Goal: Task Accomplishment & Management: Manage account settings

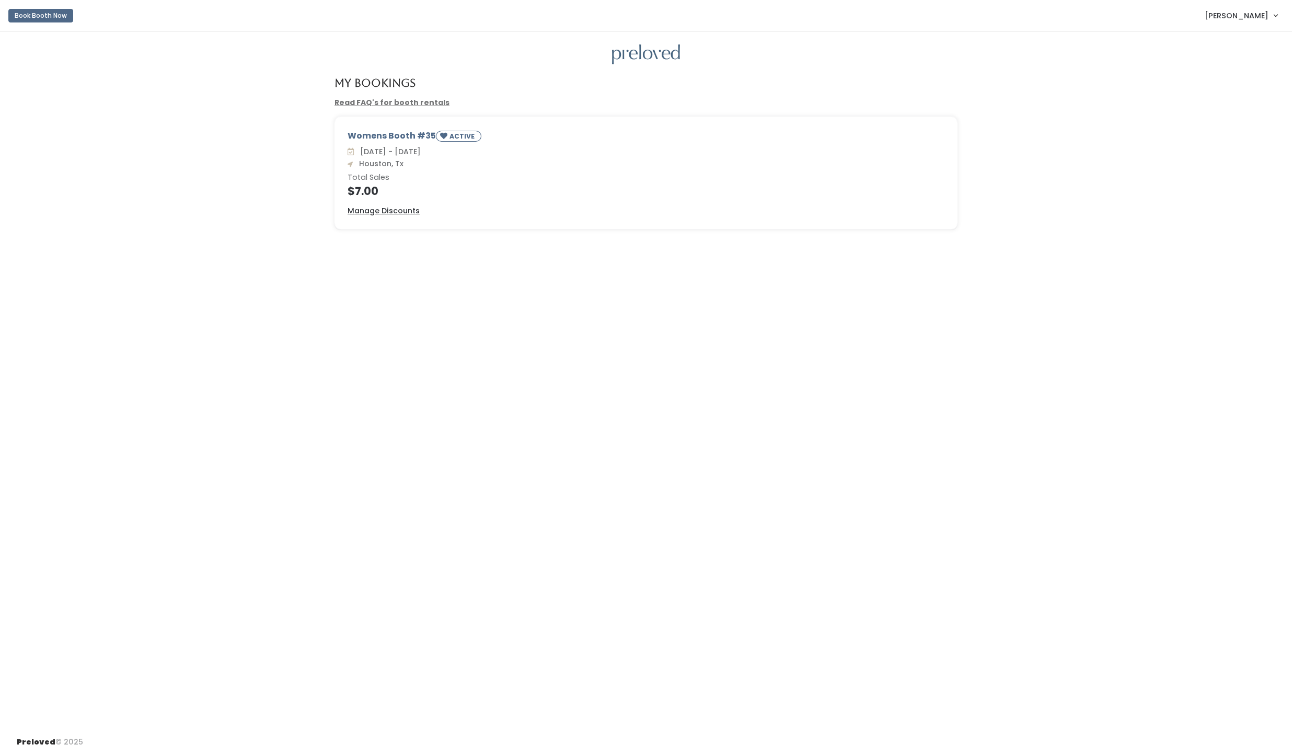
click at [395, 136] on div "Womens Booth #35 ACTIVE" at bounding box center [646, 138] width 597 height 16
click at [1222, 11] on span "[PERSON_NAME]" at bounding box center [1237, 16] width 64 height 12
click at [1222, 42] on link "My bookings" at bounding box center [1241, 41] width 94 height 19
click at [381, 105] on link "Read FAQ's for booth rentals" at bounding box center [392, 102] width 115 height 10
click at [469, 137] on small "ACTIVE" at bounding box center [463, 136] width 27 height 9
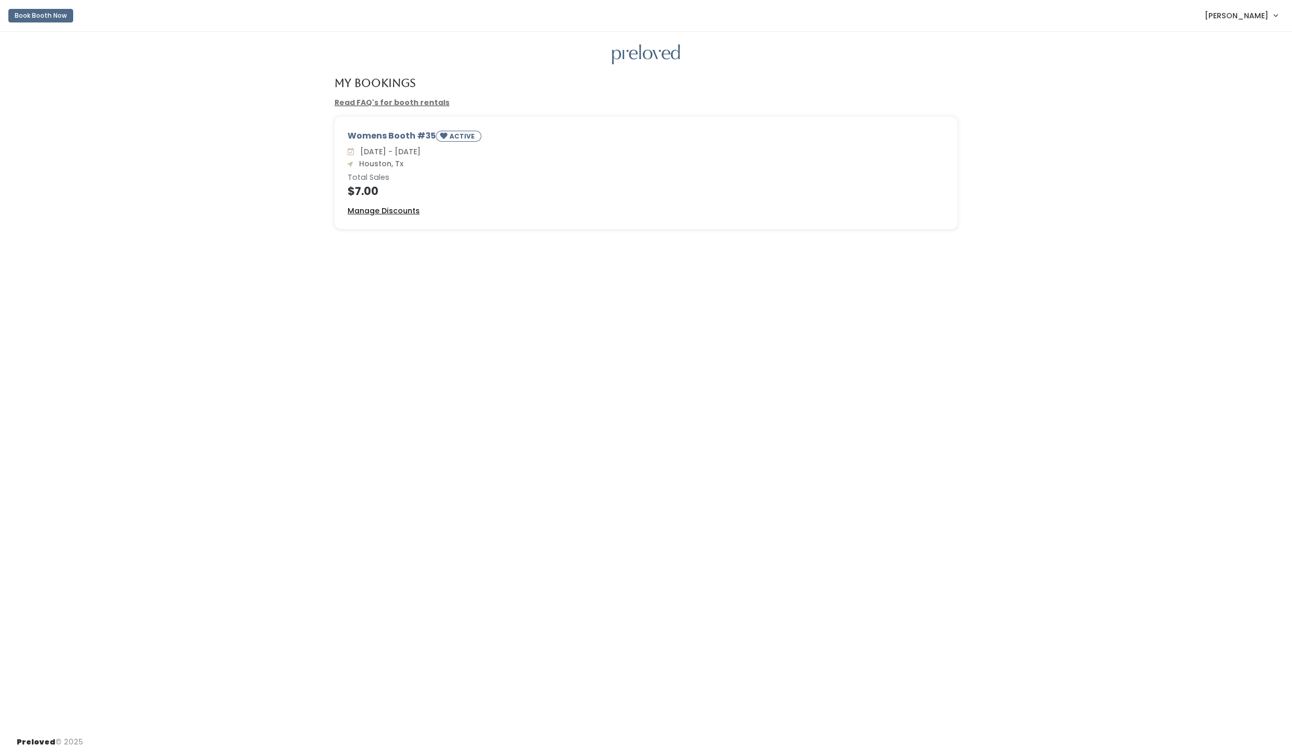
click at [377, 210] on u "Manage Discounts" at bounding box center [384, 210] width 72 height 10
